Goal: Task Accomplishment & Management: Use online tool/utility

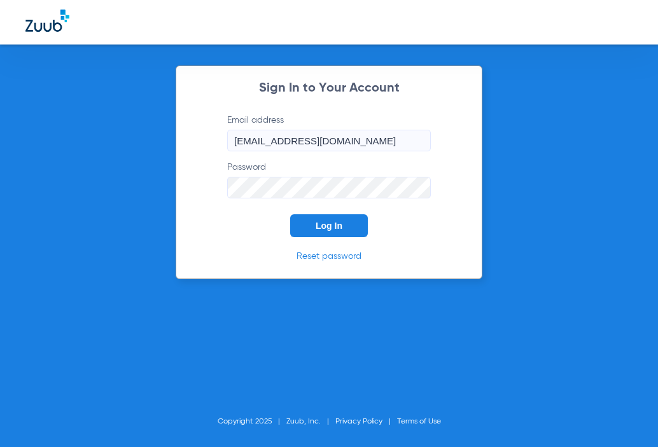
click at [348, 227] on button "Log In" at bounding box center [329, 225] width 78 height 23
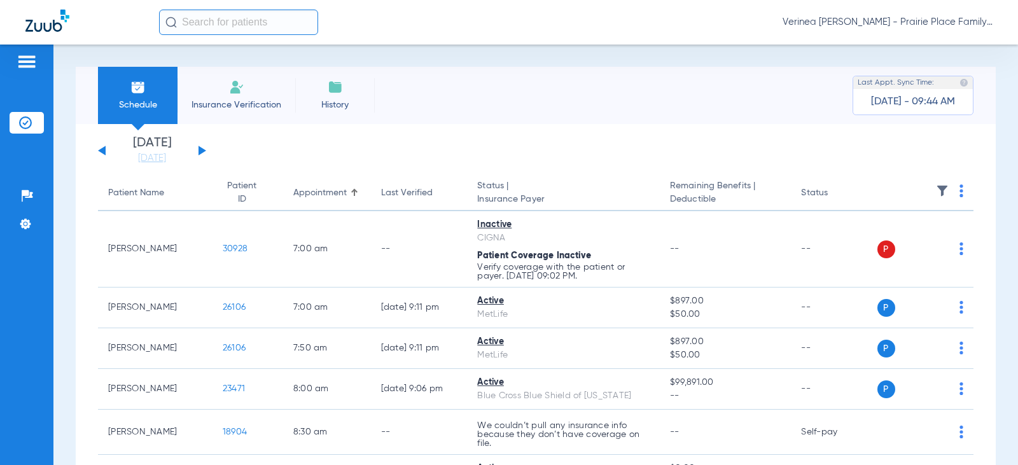
click at [202, 146] on div "[DATE] [DATE] [DATE] [DATE] [DATE] [DATE] [DATE] [DATE] [DATE] [DATE] [DATE] [D…" at bounding box center [152, 151] width 108 height 28
click at [202, 150] on button at bounding box center [203, 151] width 8 height 10
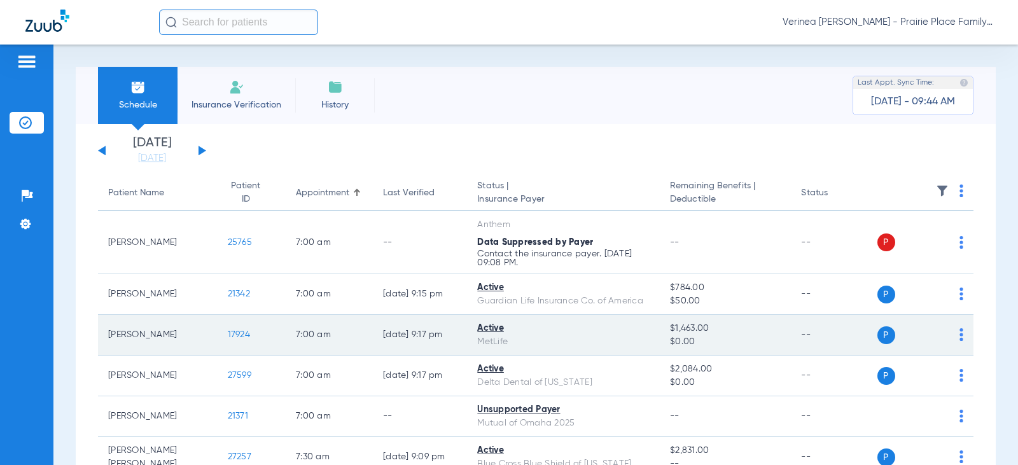
click at [123, 338] on td "[PERSON_NAME]" at bounding box center [158, 335] width 120 height 41
click at [230, 334] on span "17924" at bounding box center [239, 334] width 22 height 9
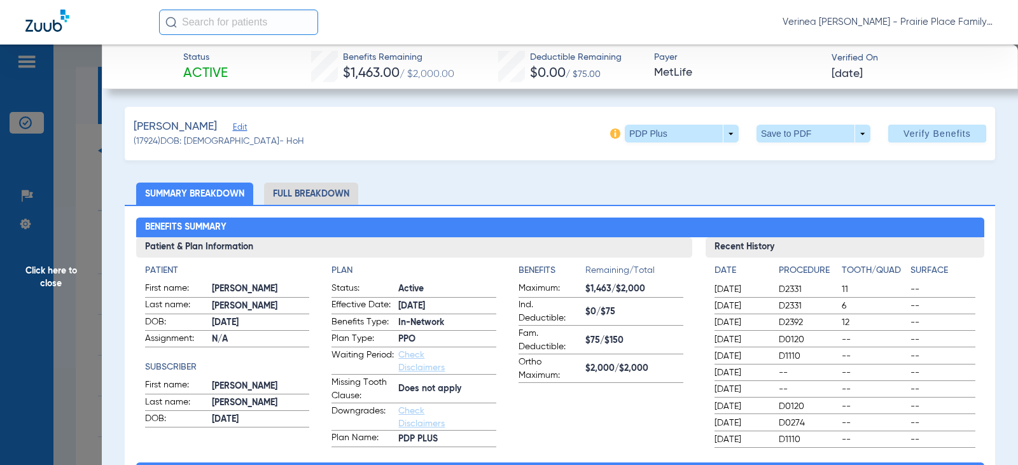
click at [318, 191] on li "Full Breakdown" at bounding box center [311, 194] width 94 height 22
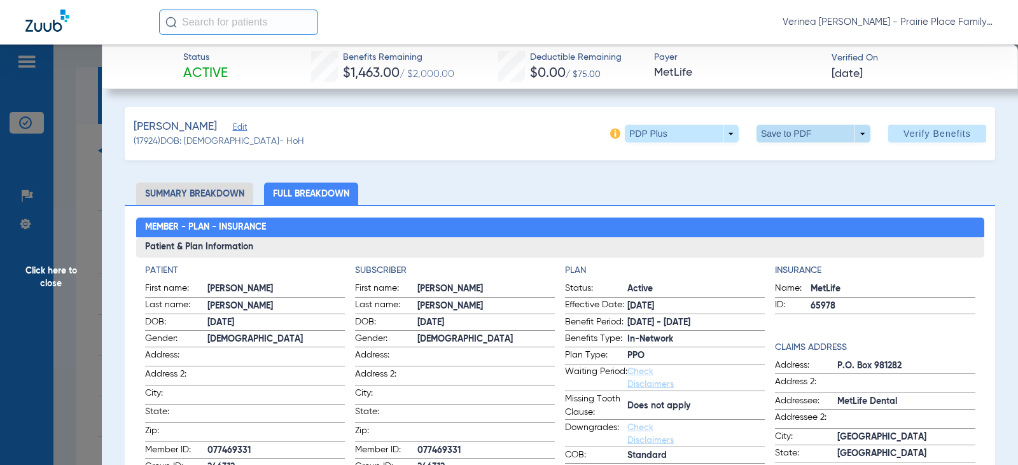
click at [657, 139] on span at bounding box center [814, 133] width 31 height 31
click at [657, 162] on button "insert_drive_file Save to PDF" at bounding box center [796, 158] width 96 height 25
click at [657, 137] on span at bounding box center [814, 134] width 114 height 18
click at [657, 167] on button "insert_drive_file Save to PDF" at bounding box center [796, 158] width 96 height 25
click at [8, 294] on span "Click here to close" at bounding box center [51, 277] width 102 height 465
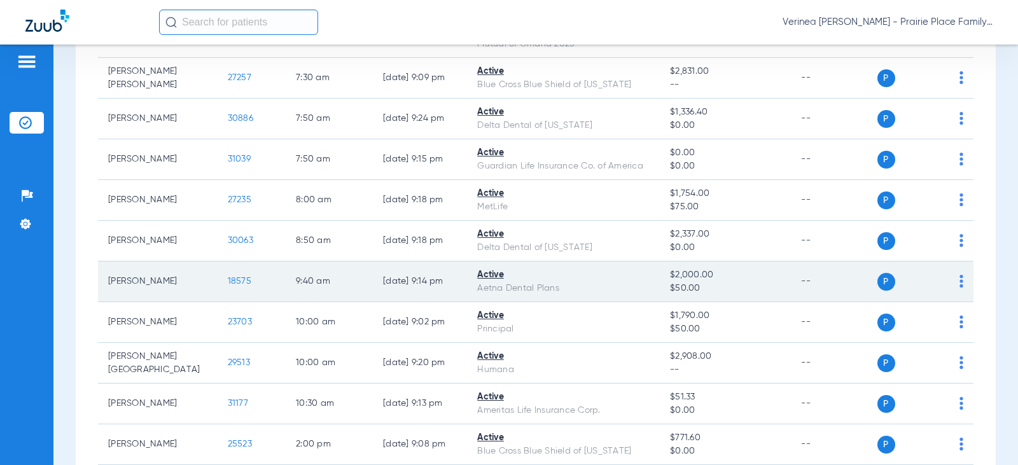
scroll to position [382, 0]
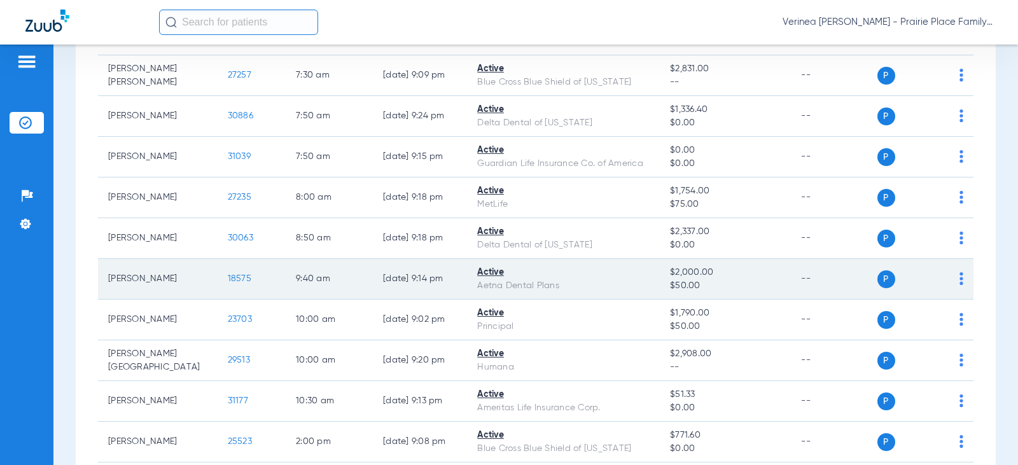
click at [228, 279] on span "18575" at bounding box center [240, 278] width 24 height 9
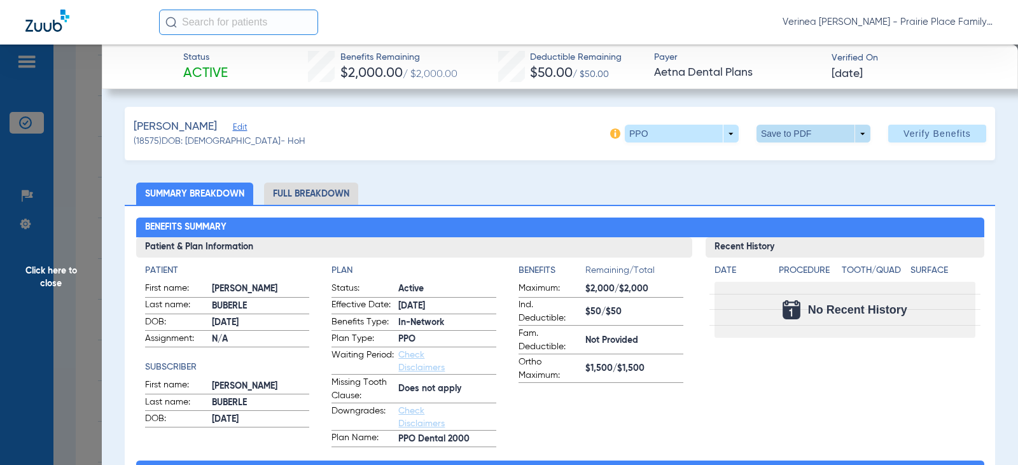
click at [657, 132] on span at bounding box center [814, 134] width 114 height 18
click at [333, 185] on div at bounding box center [509, 232] width 1018 height 465
click at [326, 197] on li "Full Breakdown" at bounding box center [311, 194] width 94 height 22
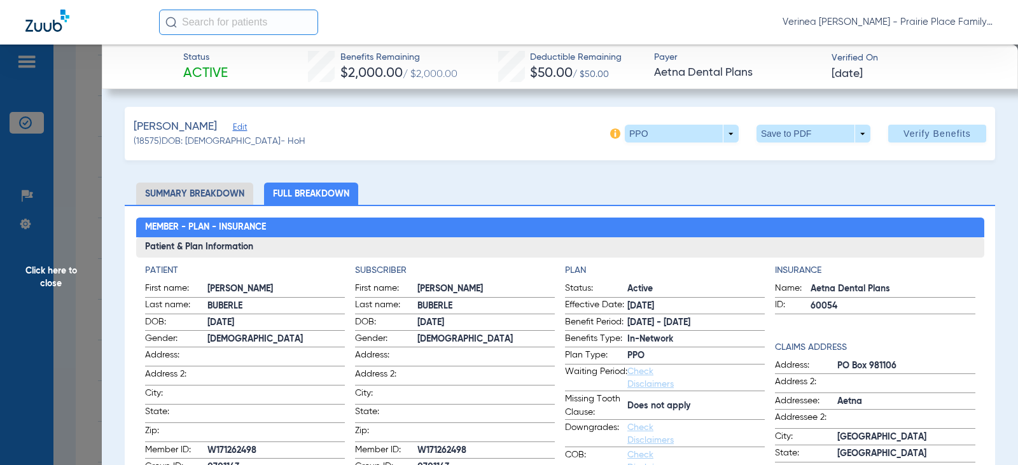
click at [657, 132] on span at bounding box center [814, 133] width 31 height 31
click at [657, 165] on button "insert_drive_file Save to PDF" at bounding box center [796, 158] width 96 height 25
click at [51, 286] on span "Click here to close" at bounding box center [51, 277] width 102 height 465
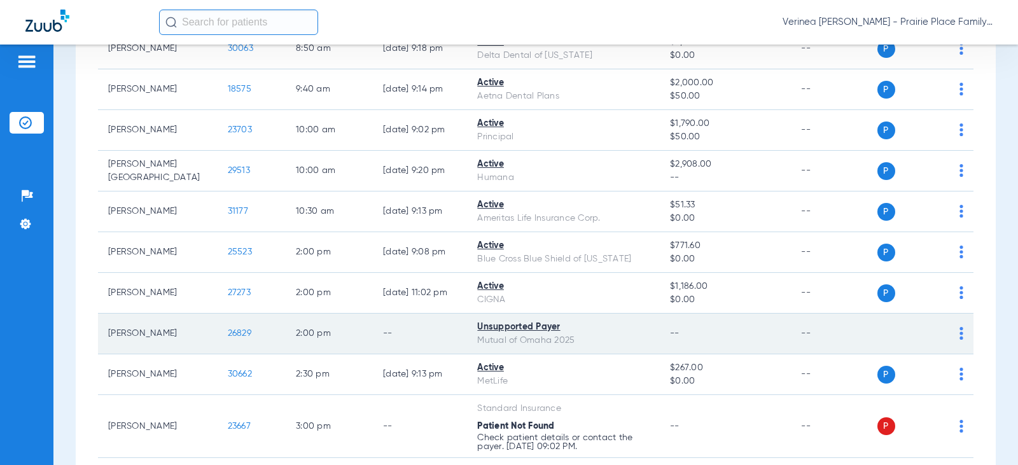
scroll to position [573, 0]
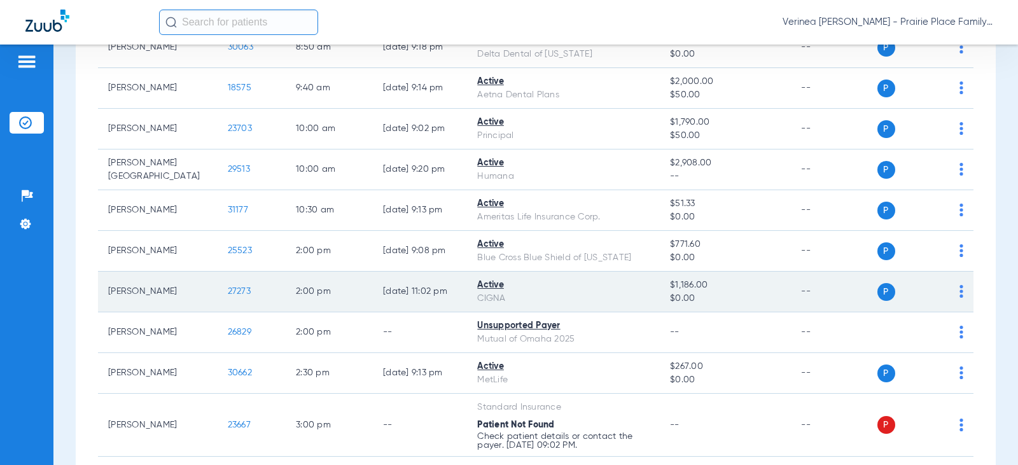
click at [228, 289] on span "27273" at bounding box center [239, 291] width 23 height 9
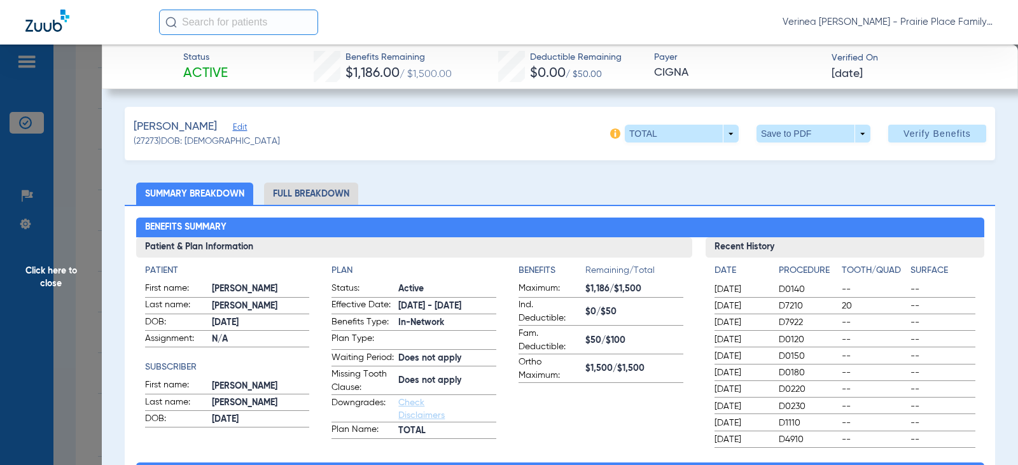
click at [318, 194] on li "Full Breakdown" at bounding box center [311, 194] width 94 height 22
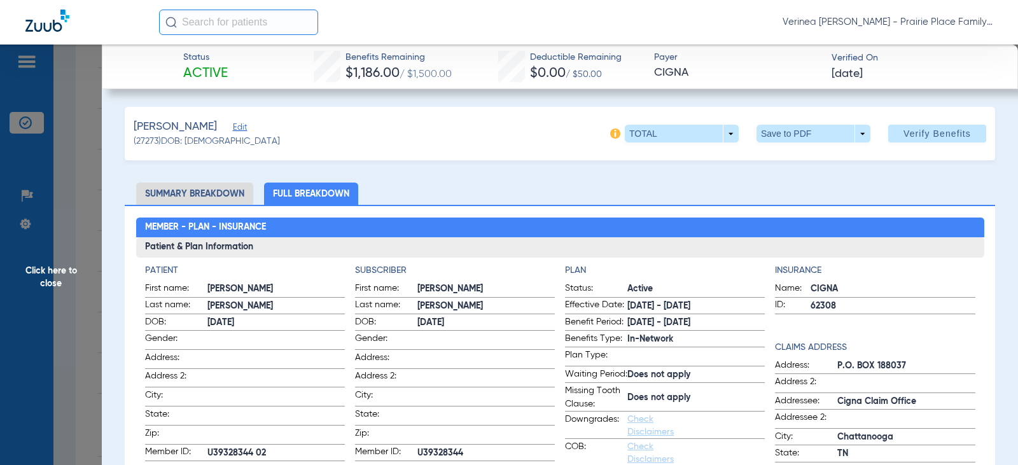
click at [657, 131] on span at bounding box center [814, 133] width 31 height 31
click at [657, 159] on span "Save to PDF" at bounding box center [808, 159] width 50 height 9
click at [66, 284] on span "Click here to close" at bounding box center [51, 277] width 102 height 465
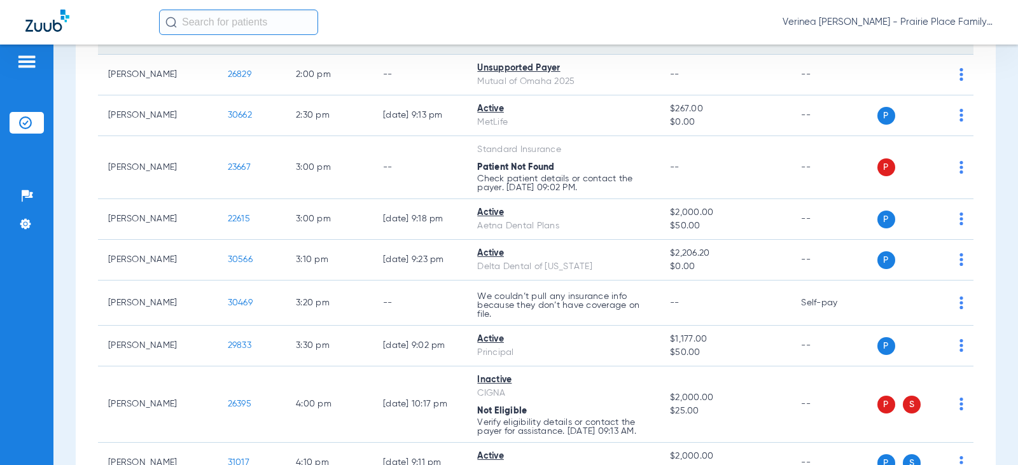
scroll to position [891, 0]
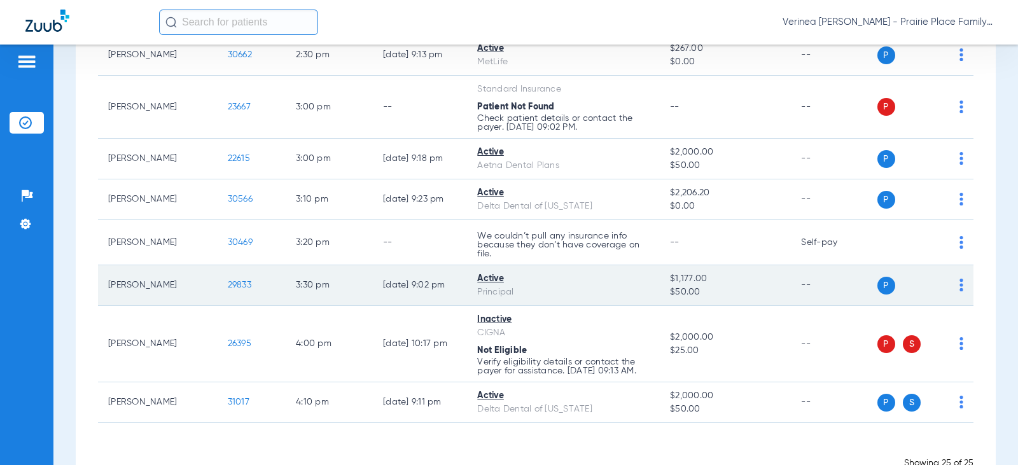
click at [228, 287] on span "29833" at bounding box center [240, 285] width 24 height 9
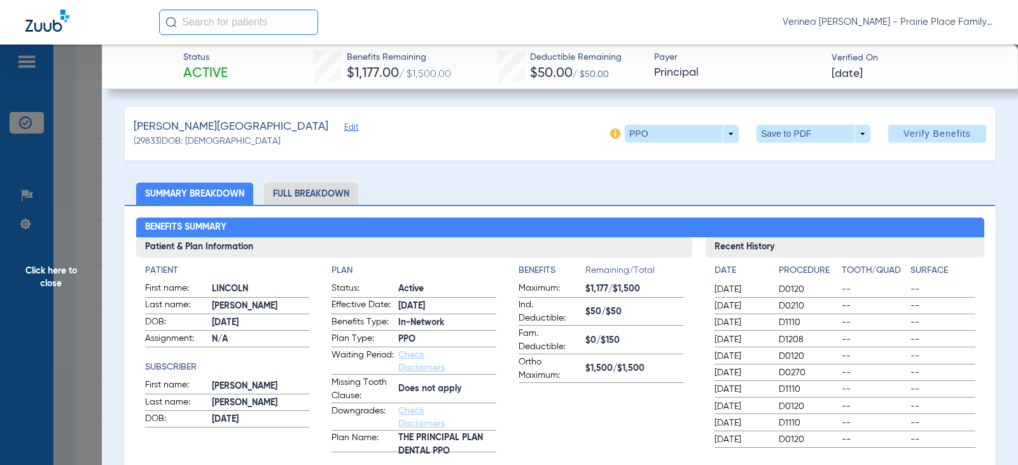
click at [293, 195] on li "Full Breakdown" at bounding box center [311, 194] width 94 height 22
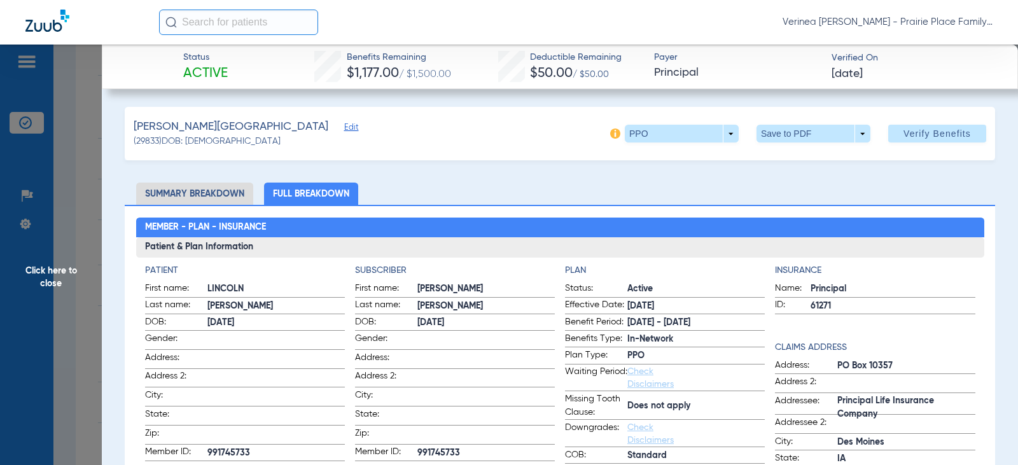
click at [657, 136] on span at bounding box center [814, 134] width 114 height 18
click at [657, 153] on button "insert_drive_file Save to PDF" at bounding box center [796, 158] width 96 height 25
click at [63, 273] on span "Click here to close" at bounding box center [51, 277] width 102 height 465
